Goal: Task Accomplishment & Management: Manage account settings

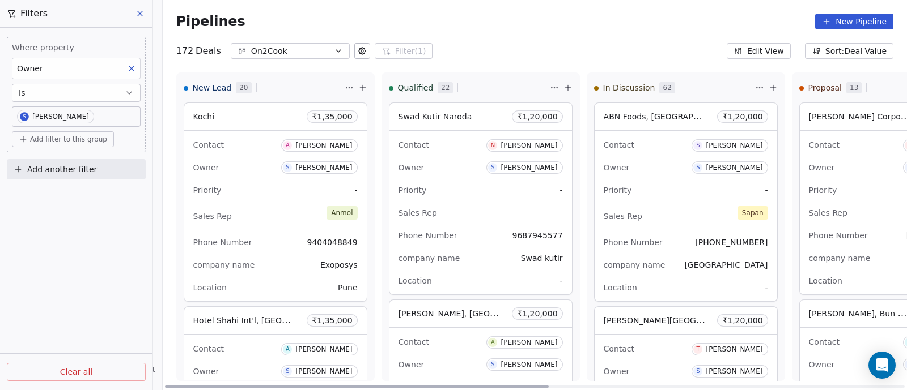
scroll to position [920, 0]
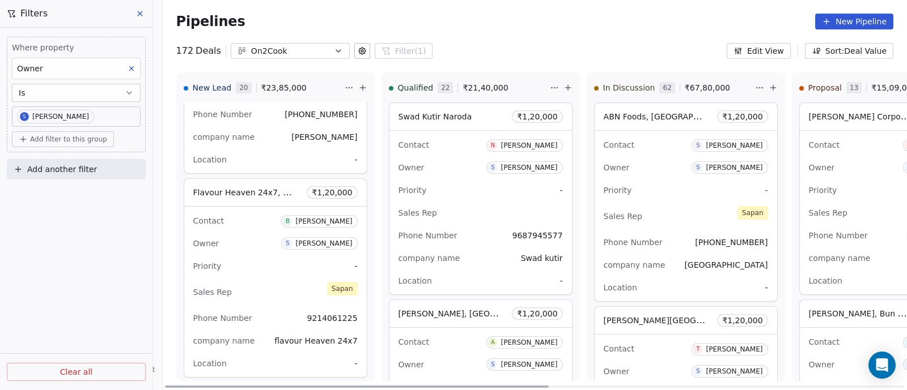
click at [268, 249] on div "Contact B [PERSON_NAME] Owner S [PERSON_NAME] Priority - Sales Rep [PERSON_NAME…" at bounding box center [275, 292] width 182 height 171
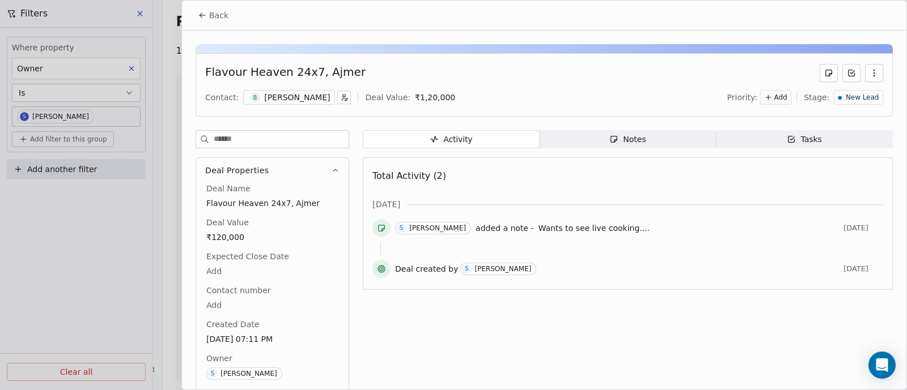
click at [633, 135] on div "Notes" at bounding box center [627, 140] width 36 height 12
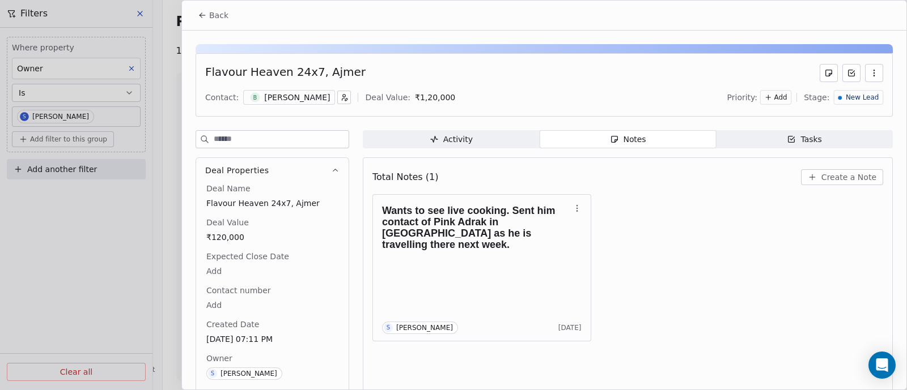
click at [830, 175] on span "Create a Note" at bounding box center [848, 177] width 55 height 11
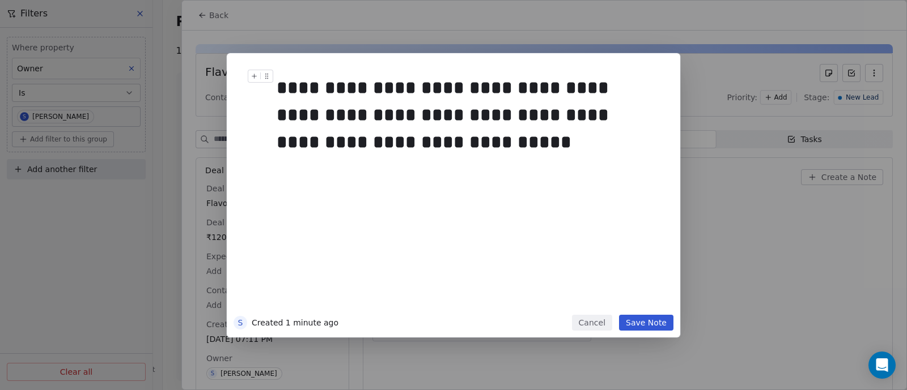
click at [437, 115] on div "**********" at bounding box center [464, 115] width 377 height 82
click at [646, 327] on button "Save Note" at bounding box center [646, 323] width 54 height 16
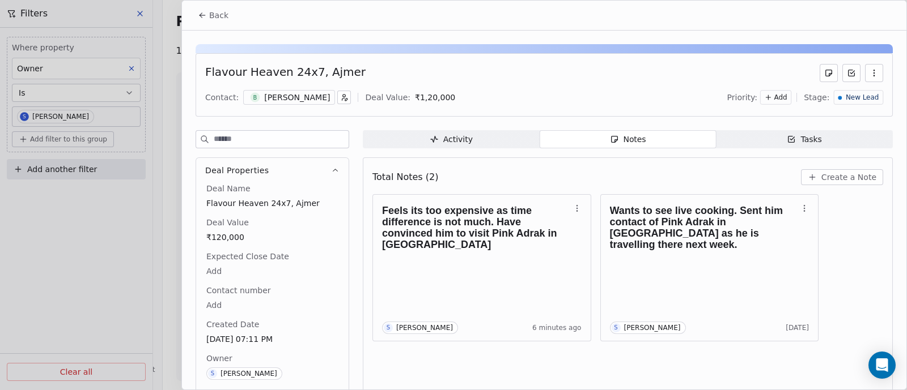
click at [854, 99] on span "New Lead" at bounding box center [861, 98] width 33 height 10
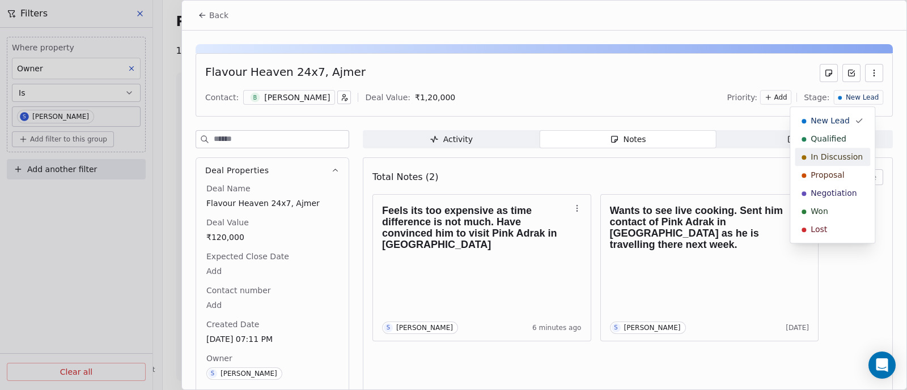
click at [837, 155] on span "In Discussion" at bounding box center [836, 156] width 52 height 11
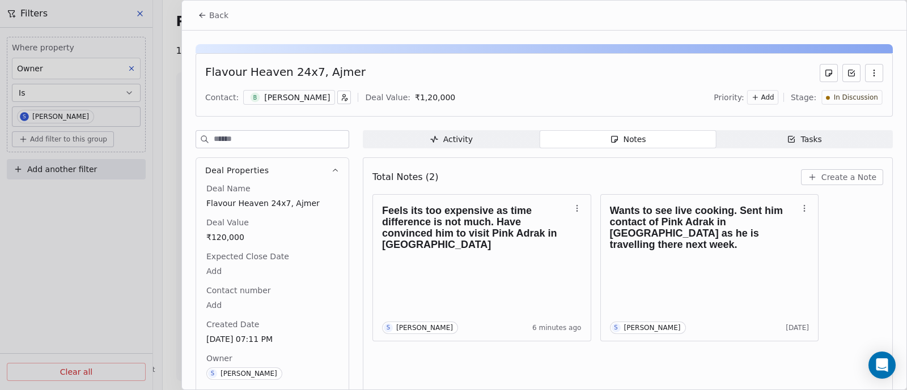
click at [215, 19] on span "Back" at bounding box center [218, 15] width 19 height 11
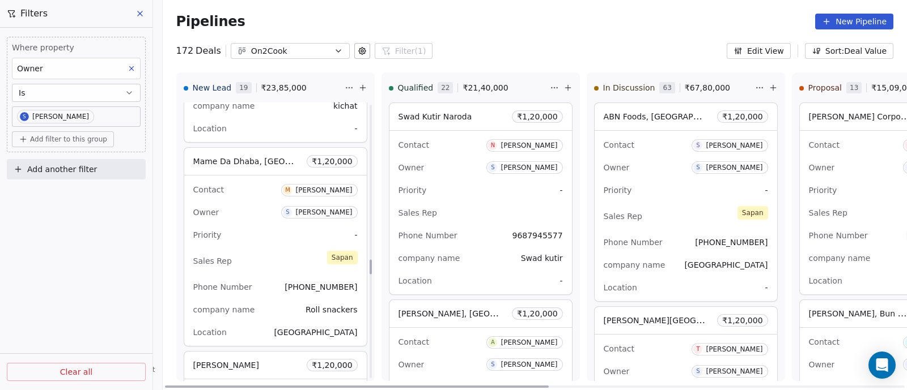
scroll to position [2972, 0]
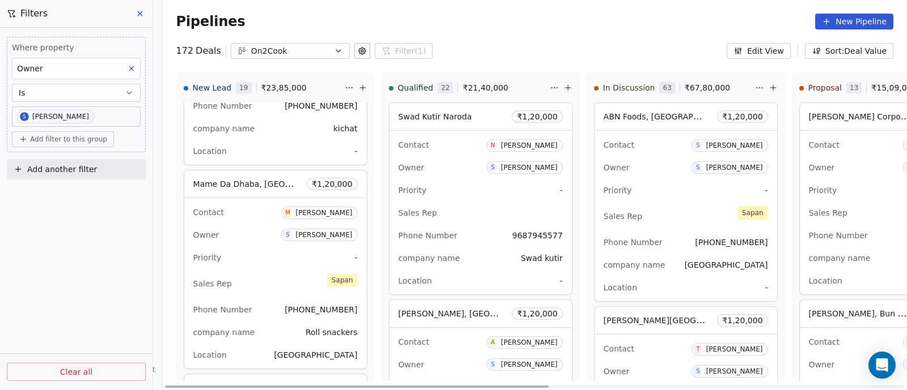
drag, startPoint x: 262, startPoint y: 266, endPoint x: 263, endPoint y: 290, distance: 23.9
click at [263, 290] on div "Contact M [PERSON_NAME] Owner S [PERSON_NAME] Priority - Sales Rep [PERSON_NAME…" at bounding box center [275, 283] width 182 height 171
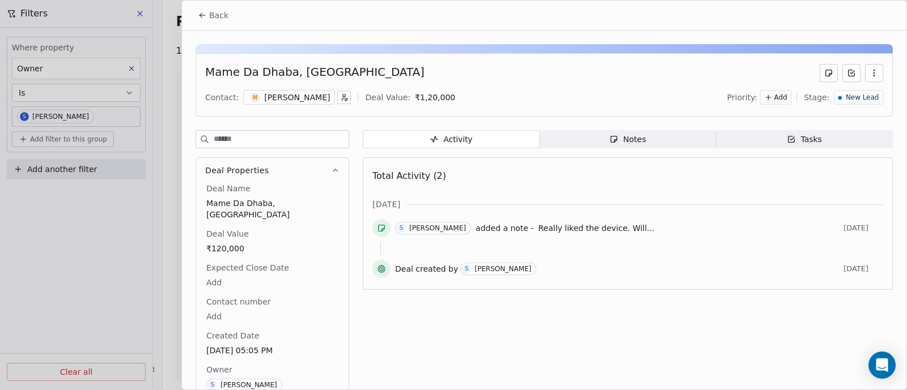
click at [865, 78] on button "button" at bounding box center [874, 73] width 18 height 18
click at [873, 73] on icon "button" at bounding box center [873, 73] width 1 height 1
click at [627, 141] on div "Notes" at bounding box center [627, 140] width 36 height 12
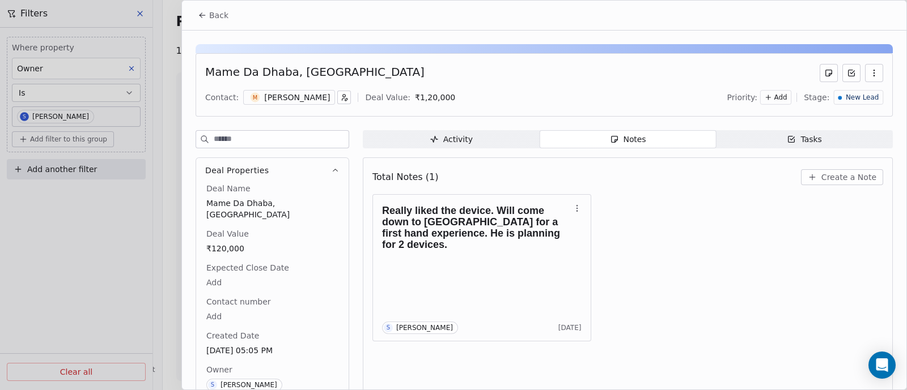
click at [839, 175] on span "Create a Note" at bounding box center [848, 177] width 55 height 11
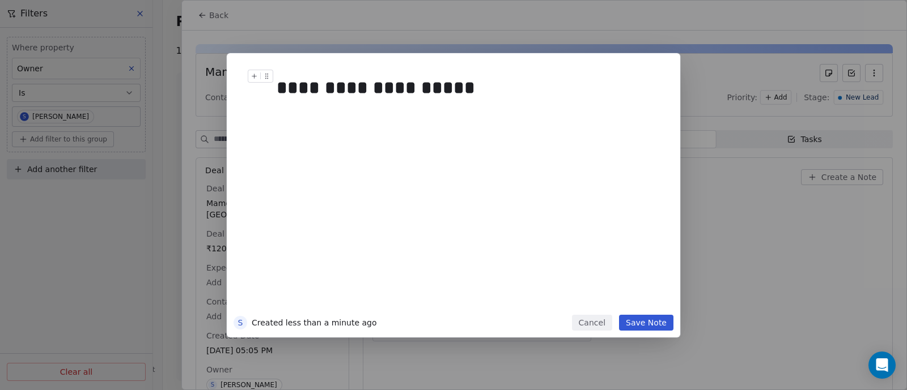
click at [313, 87] on div "**********" at bounding box center [464, 87] width 377 height 27
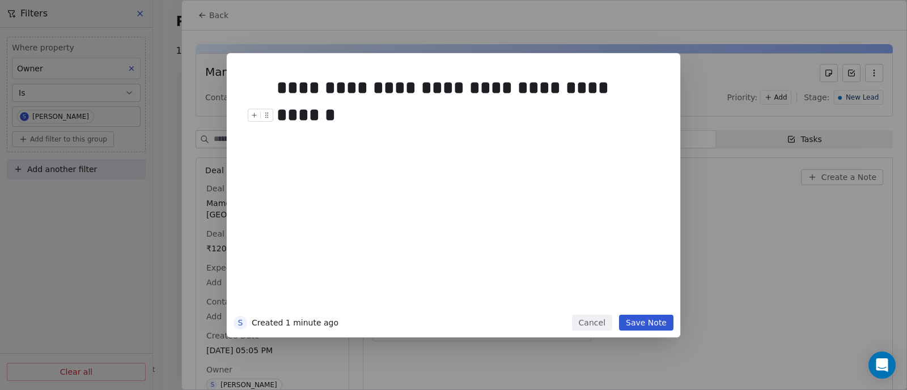
click at [634, 322] on button "Save Note" at bounding box center [646, 323] width 54 height 16
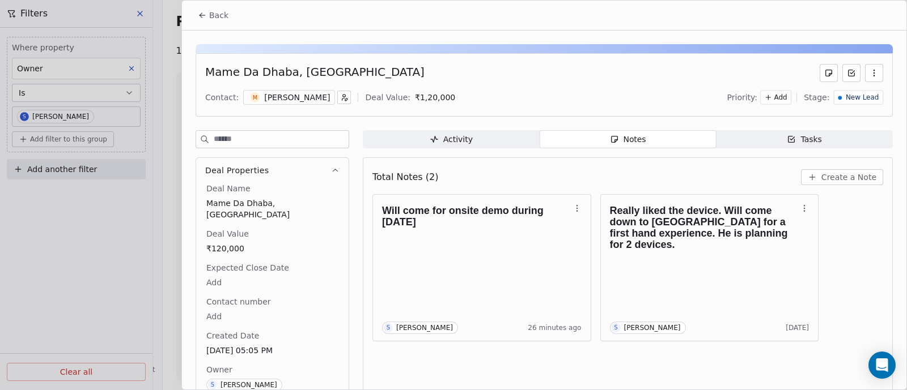
click at [217, 20] on span "Back" at bounding box center [218, 15] width 19 height 11
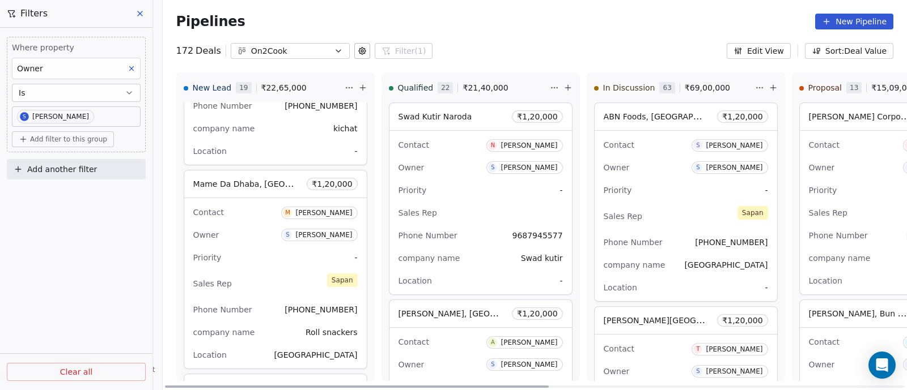
drag, startPoint x: 258, startPoint y: 231, endPoint x: 236, endPoint y: 231, distance: 21.5
click at [236, 231] on div "Owner S [PERSON_NAME]" at bounding box center [275, 235] width 164 height 18
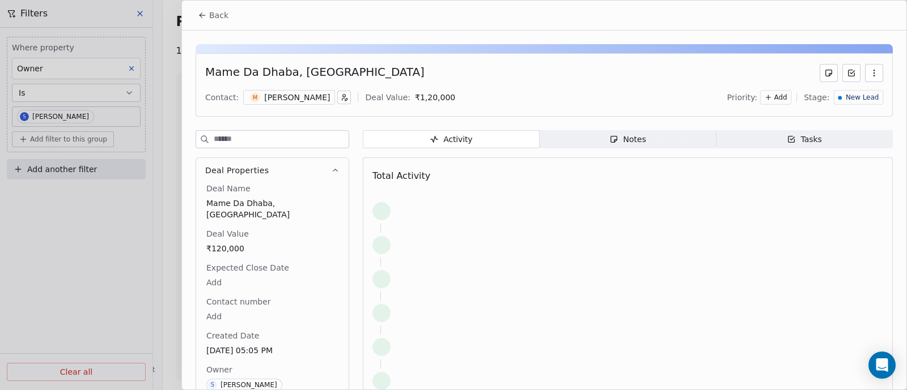
click at [862, 96] on span "New Lead" at bounding box center [861, 98] width 33 height 10
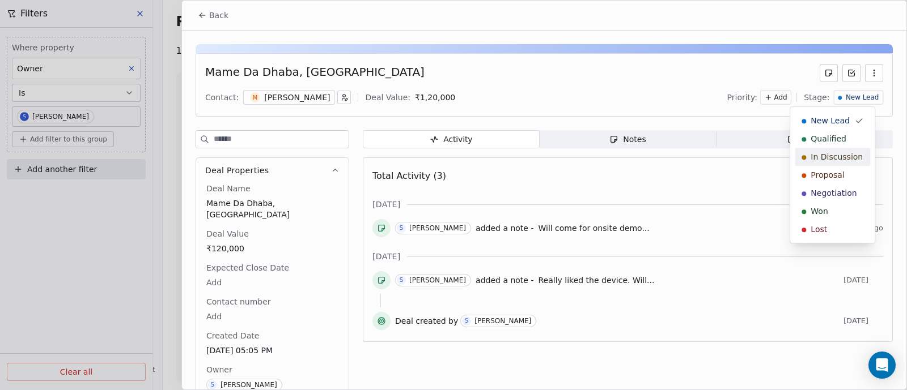
click at [840, 160] on span "In Discussion" at bounding box center [836, 156] width 52 height 11
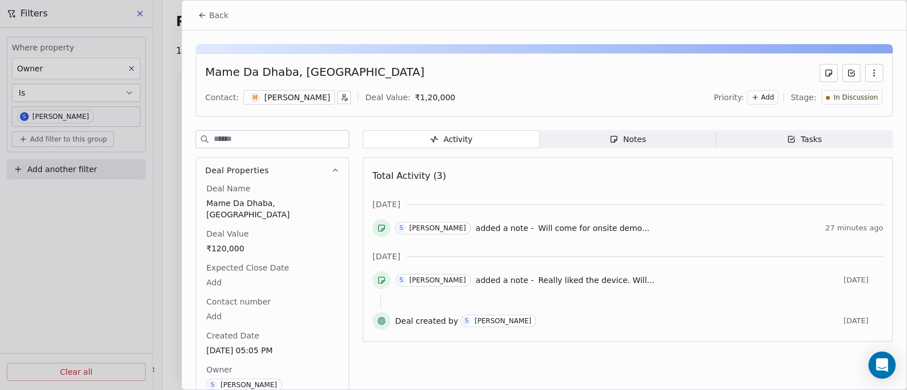
click at [215, 14] on span "Back" at bounding box center [218, 15] width 19 height 11
